Goal: Task Accomplishment & Management: Complete application form

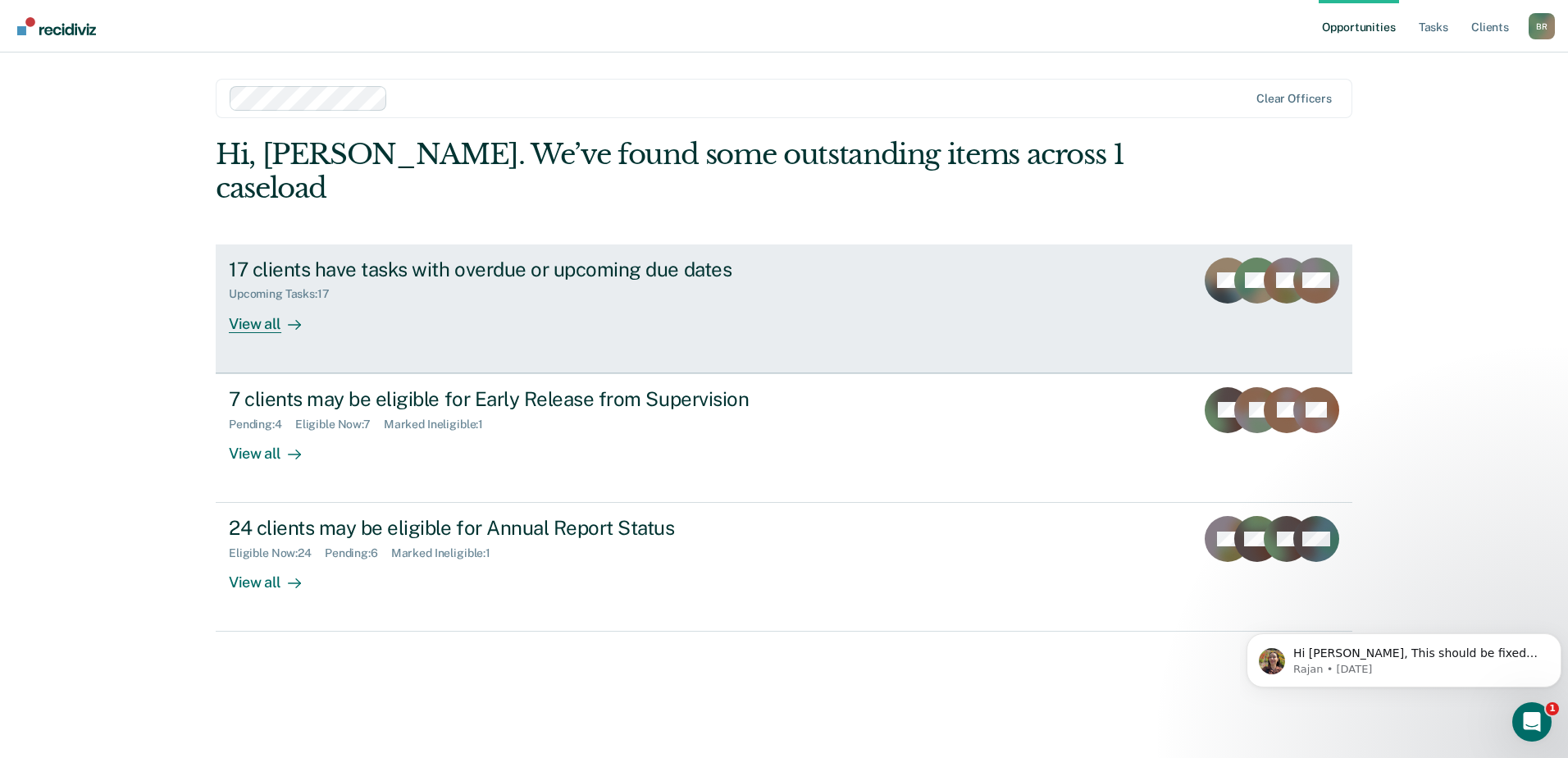
click at [433, 288] on div "17 clients have tasks with overdue or upcoming due dates Upcoming Tasks : 17 Vi…" at bounding box center [536, 295] width 615 height 75
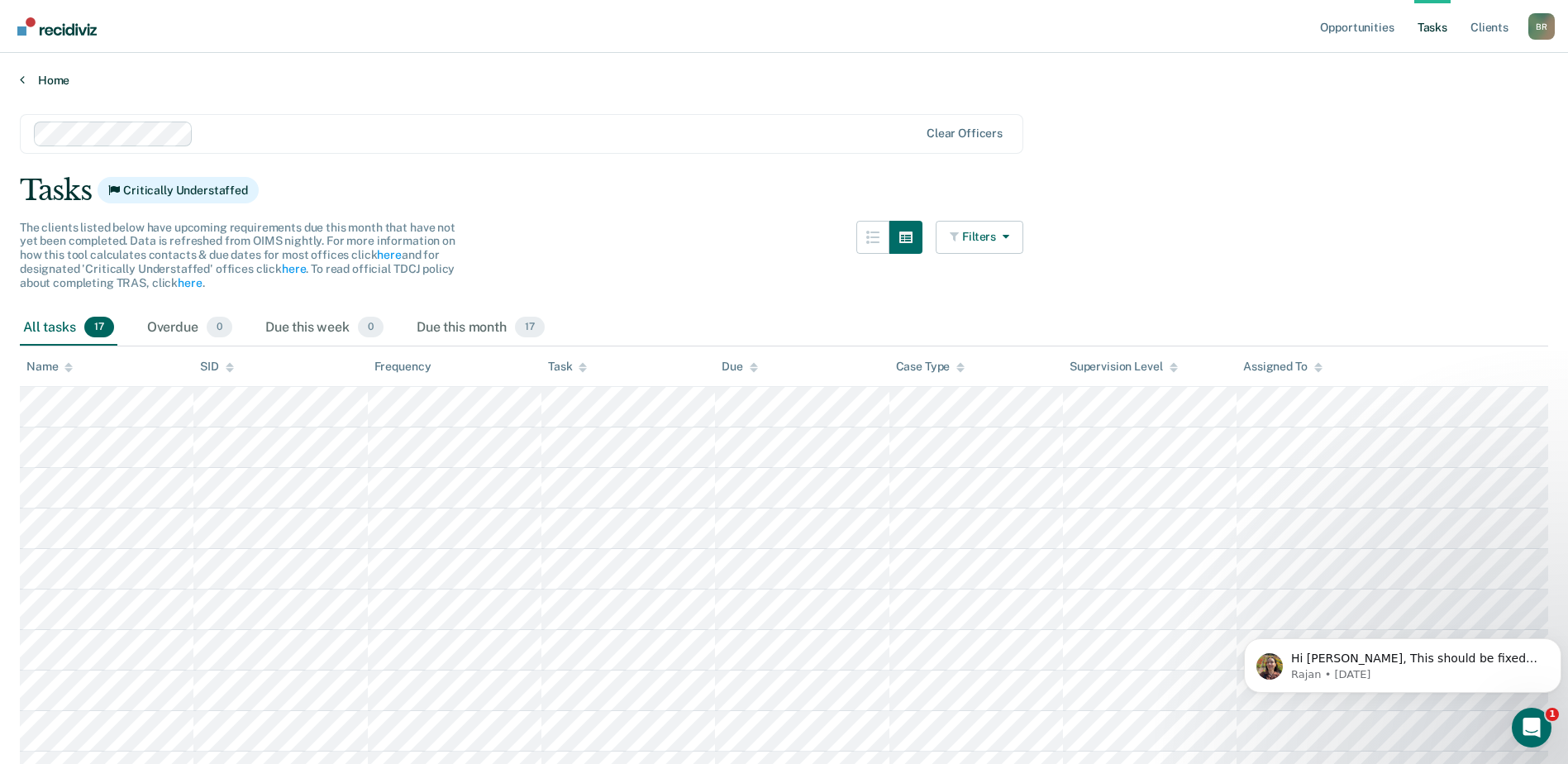
click at [23, 82] on icon at bounding box center [22, 80] width 5 height 13
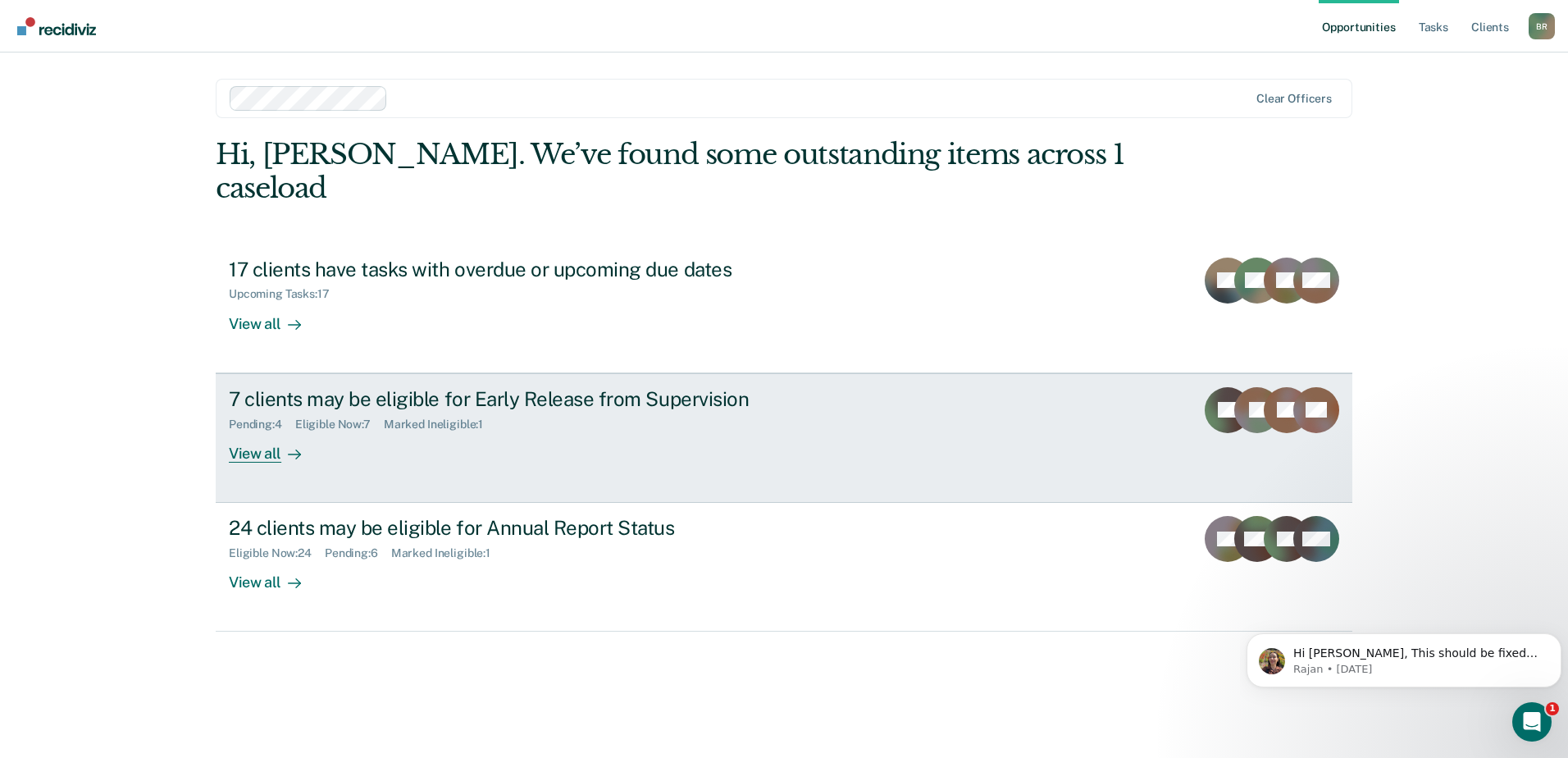
click at [259, 431] on div "View all" at bounding box center [274, 447] width 91 height 32
click at [246, 431] on div "View all" at bounding box center [274, 447] width 91 height 32
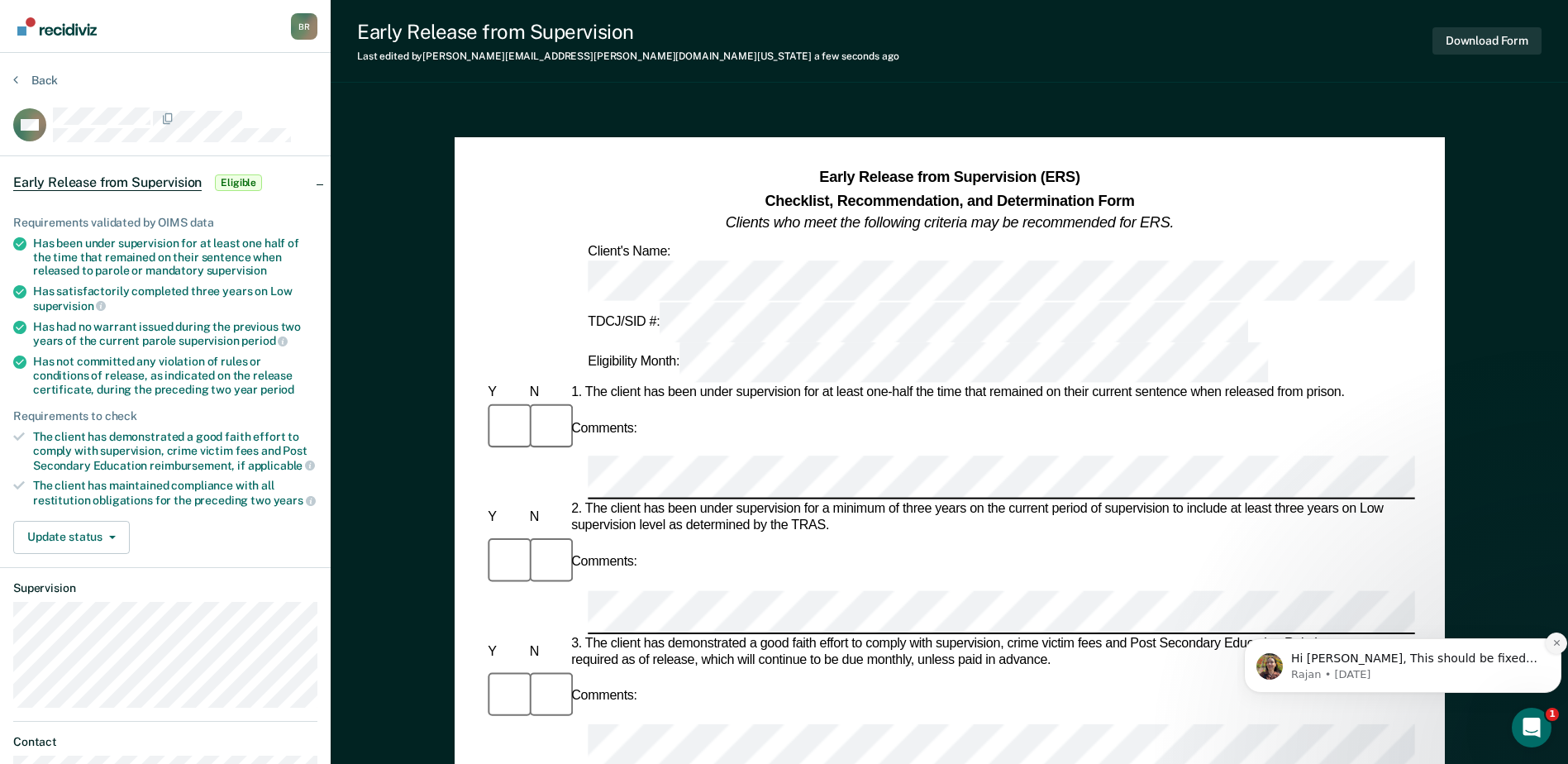
click at [1557, 647] on icon "Dismiss notification" at bounding box center [1558, 643] width 9 height 10
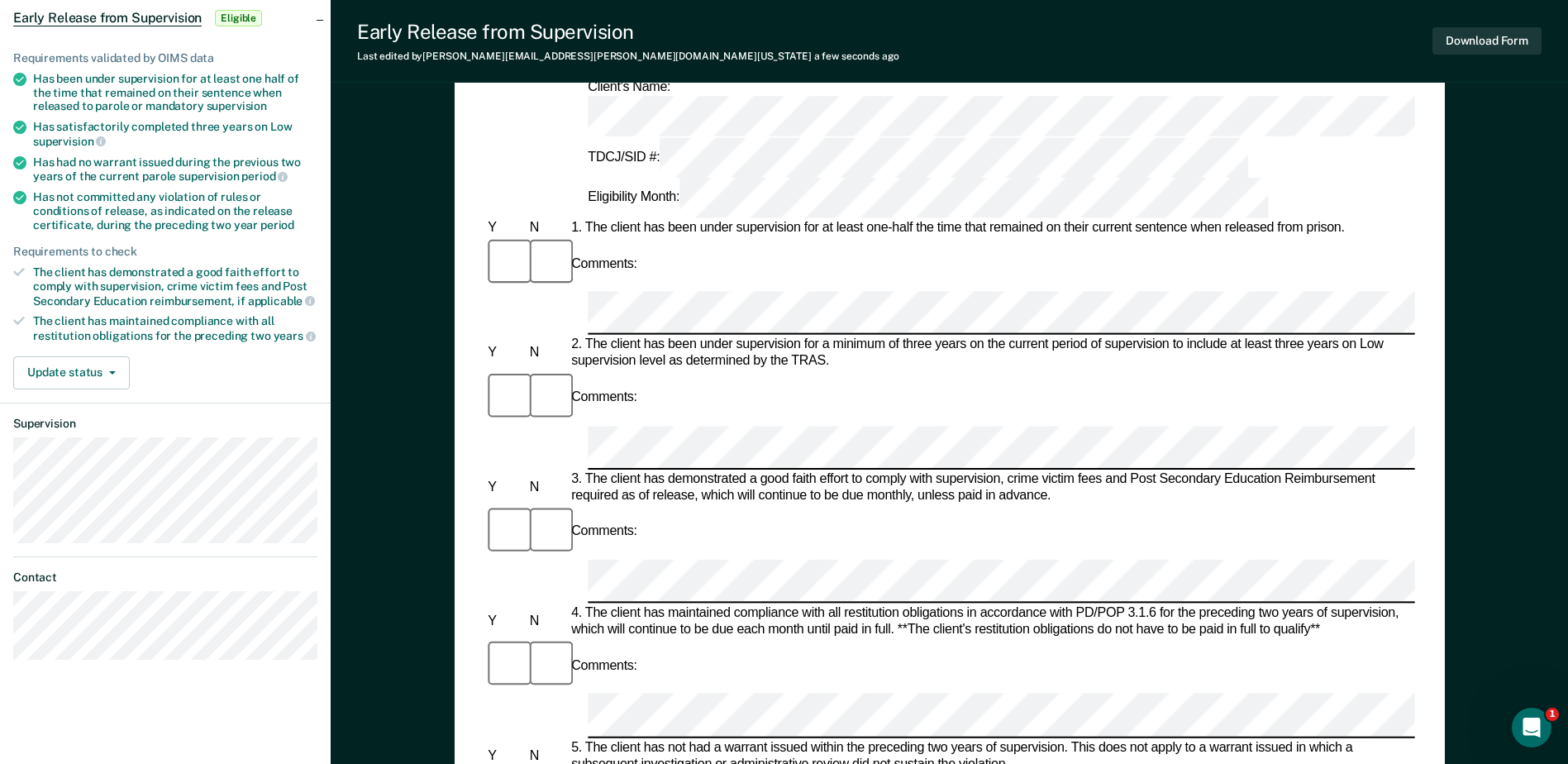
scroll to position [248, 0]
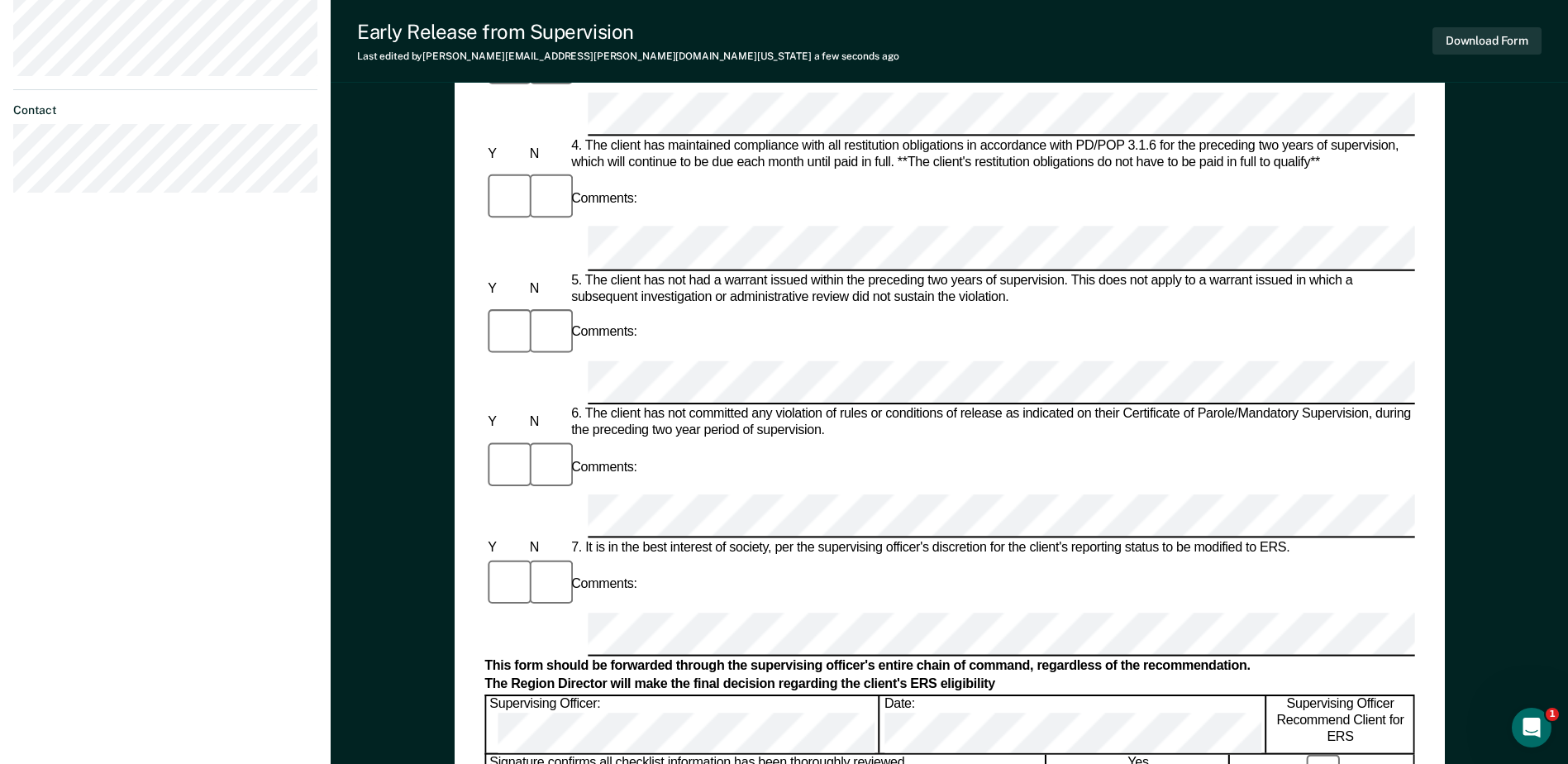
scroll to position [744, 0]
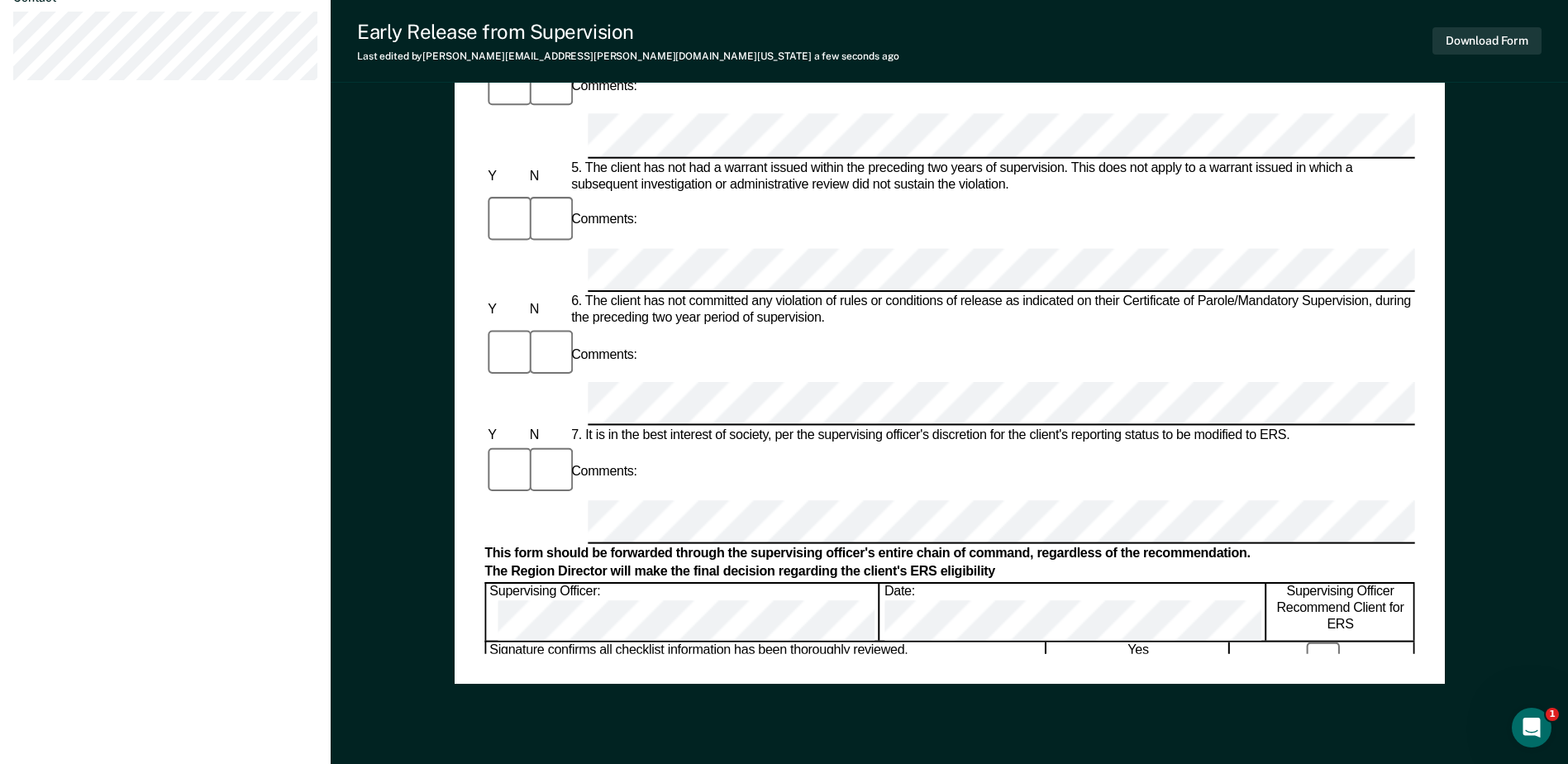
click at [766, 672] on div "Early Release from Supervision (ERS) Checklist, Recommendation, and Determinati…" at bounding box center [950, 38] width 991 height 1291
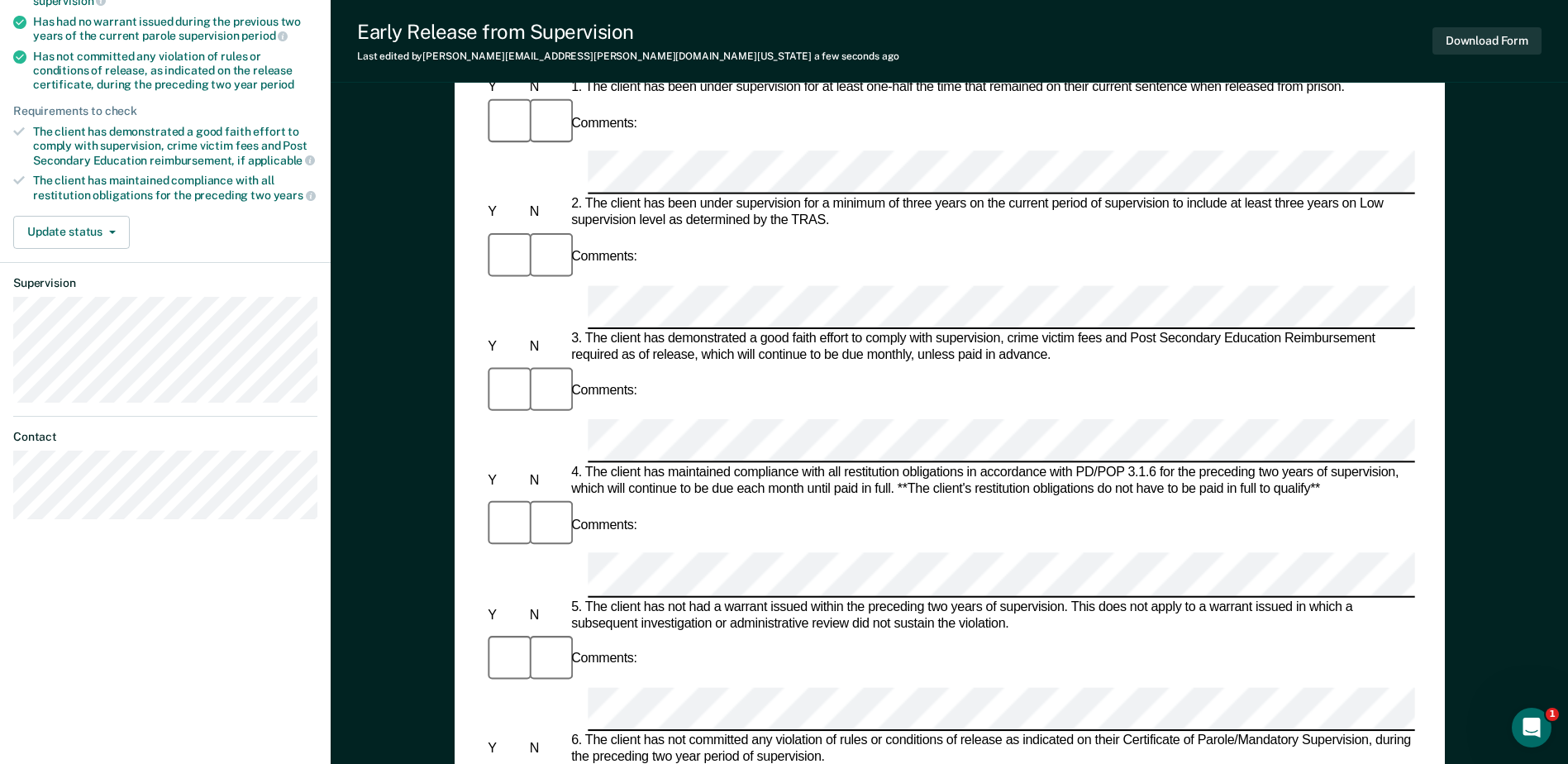
scroll to position [331, 0]
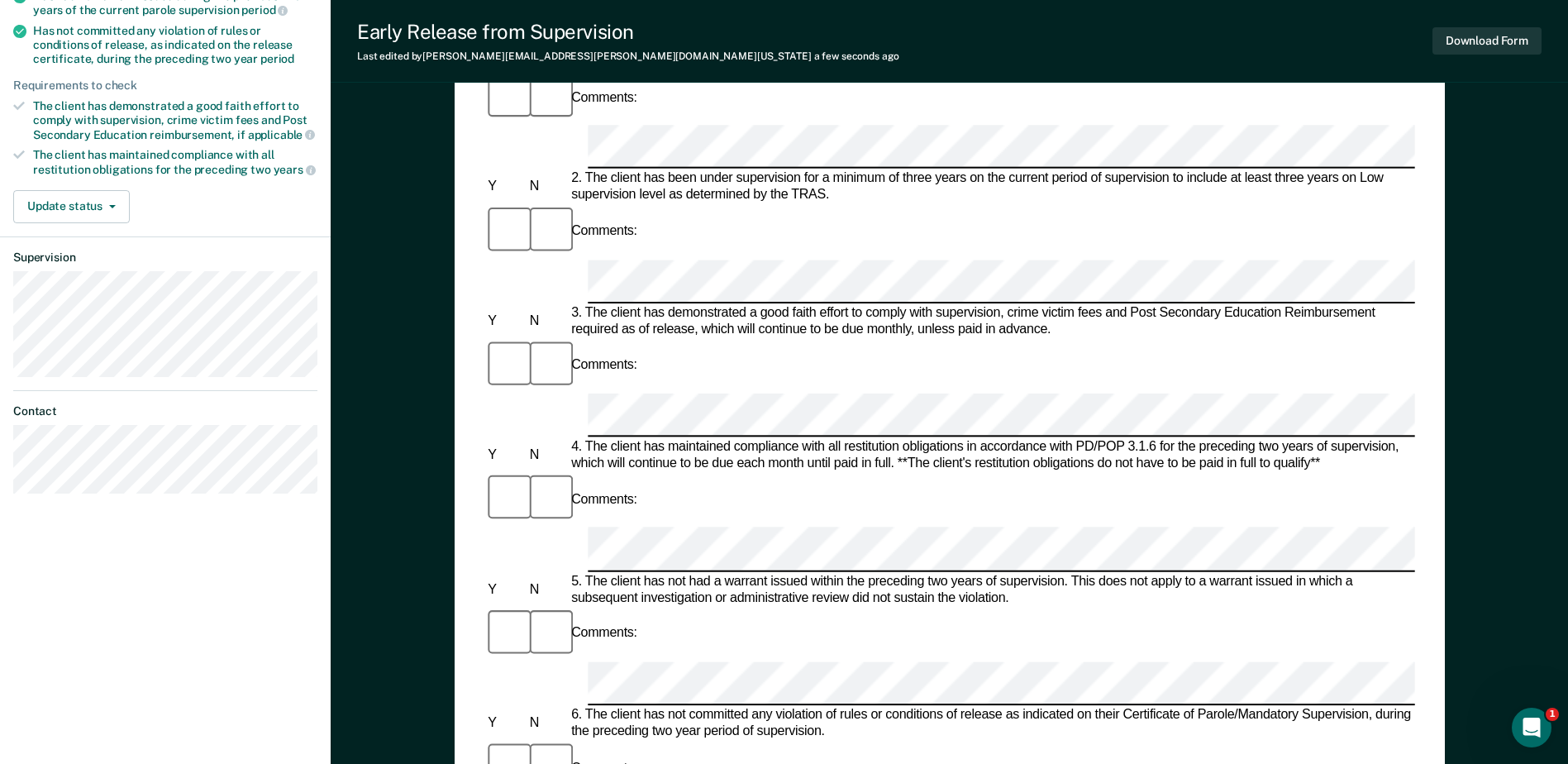
click at [1494, 30] on button "Download Form" at bounding box center [1486, 41] width 109 height 28
